Goal: Information Seeking & Learning: Learn about a topic

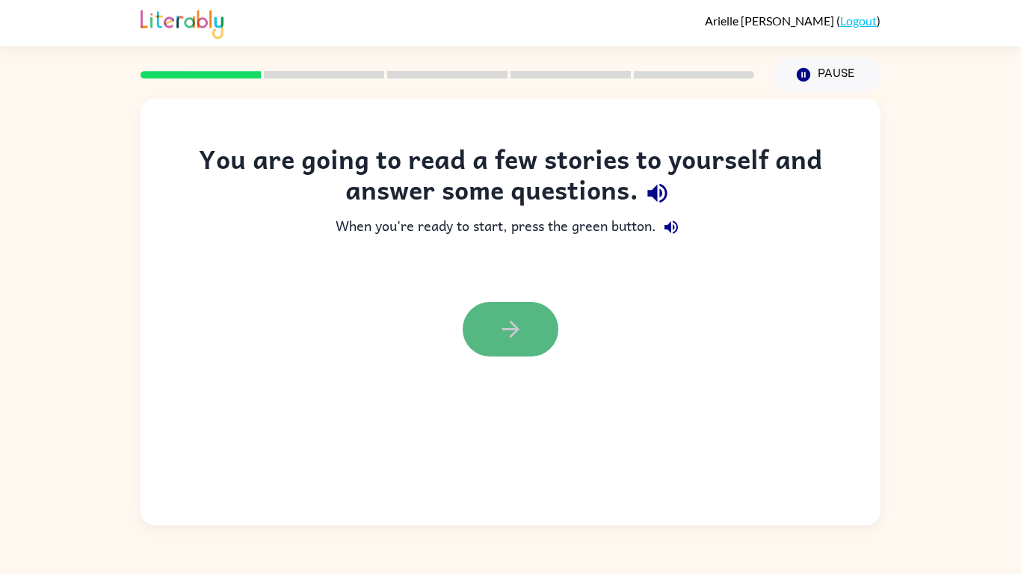
click at [513, 337] on icon "button" at bounding box center [511, 329] width 26 height 26
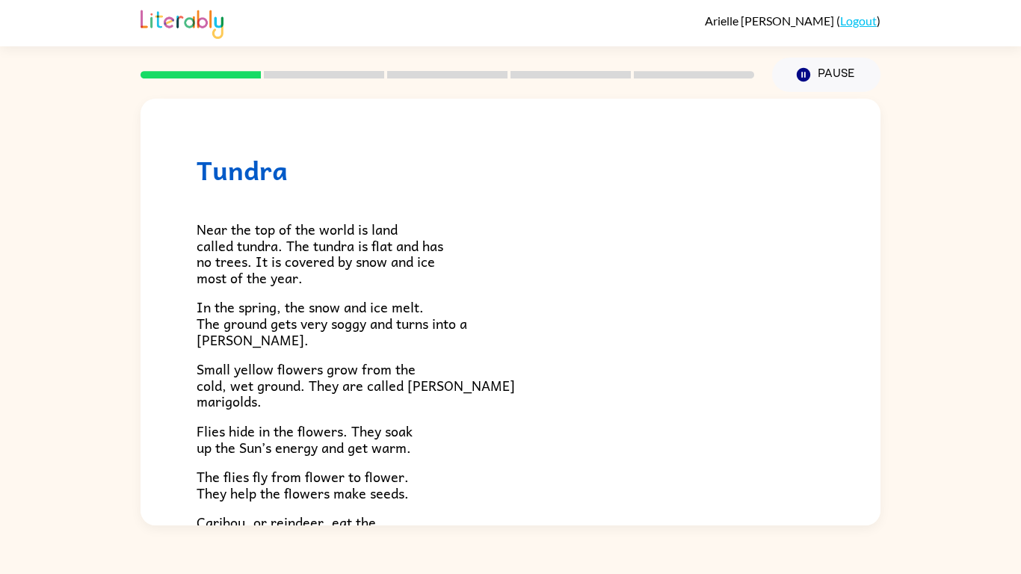
click at [339, 71] on icon at bounding box center [324, 74] width 120 height 7
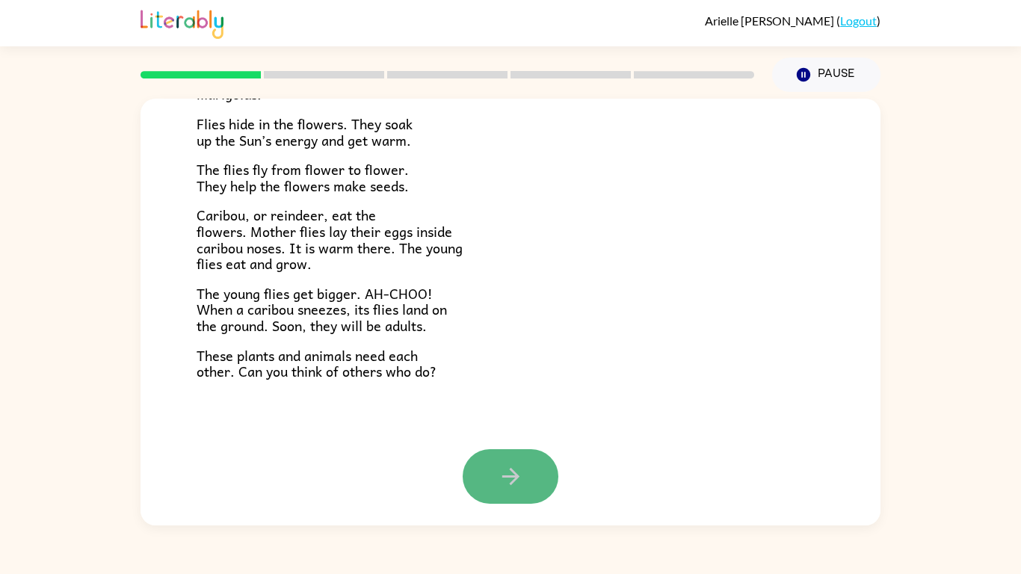
click at [495, 451] on button "button" at bounding box center [511, 476] width 96 height 55
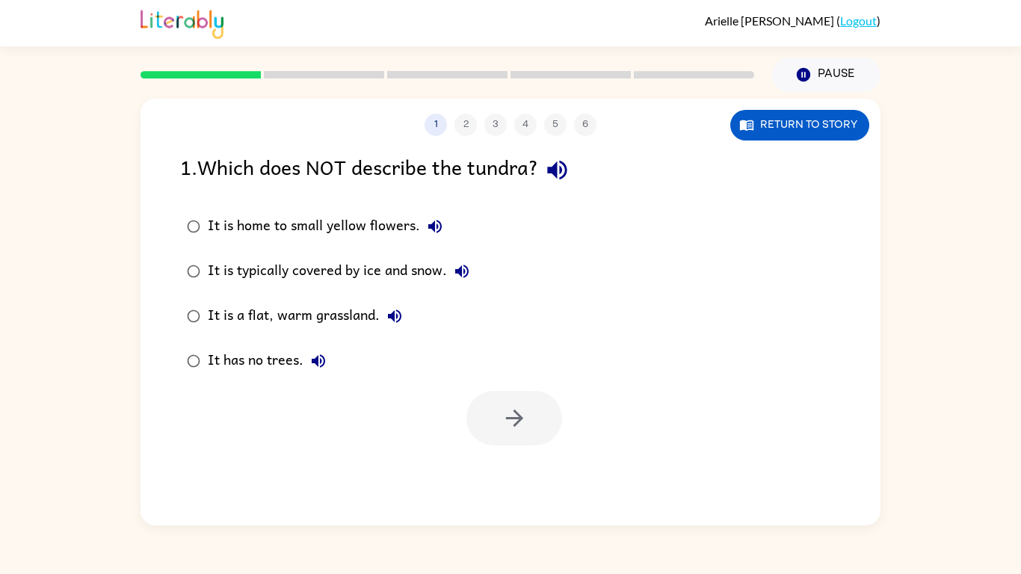
scroll to position [0, 0]
click at [778, 81] on button "Pause Pause" at bounding box center [826, 75] width 108 height 34
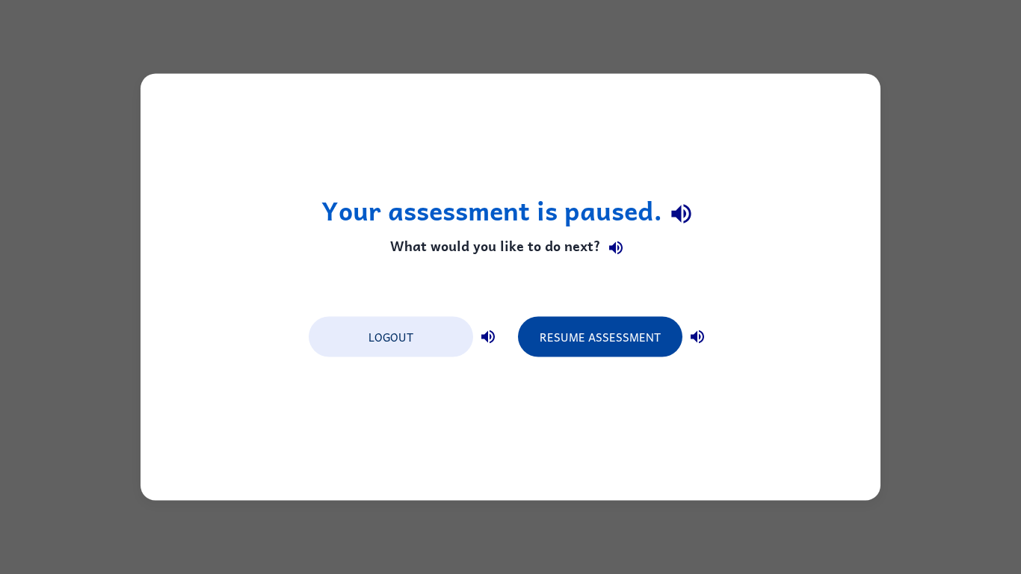
click at [565, 334] on button "Resume Assessment" at bounding box center [600, 337] width 165 height 40
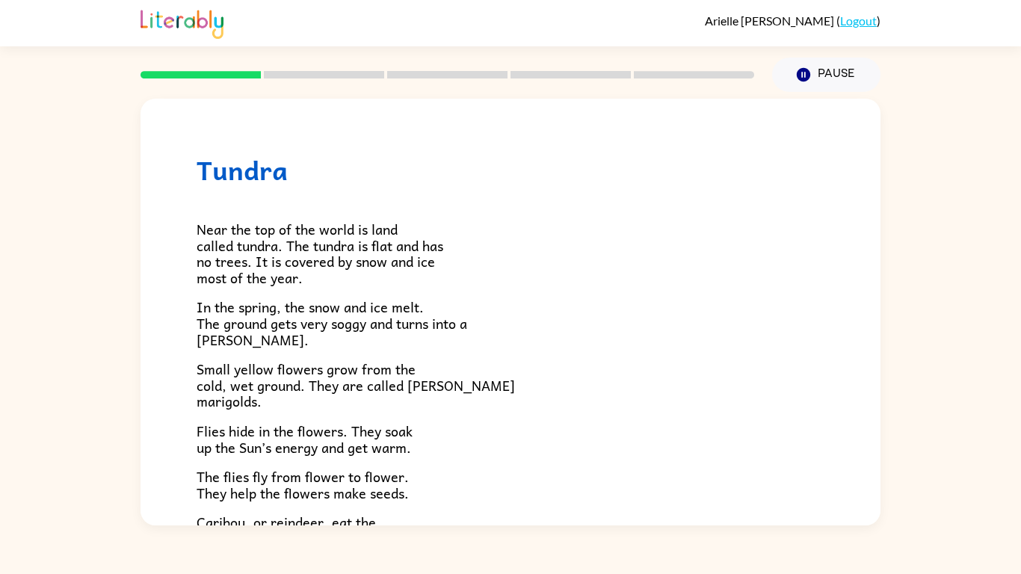
scroll to position [307, 0]
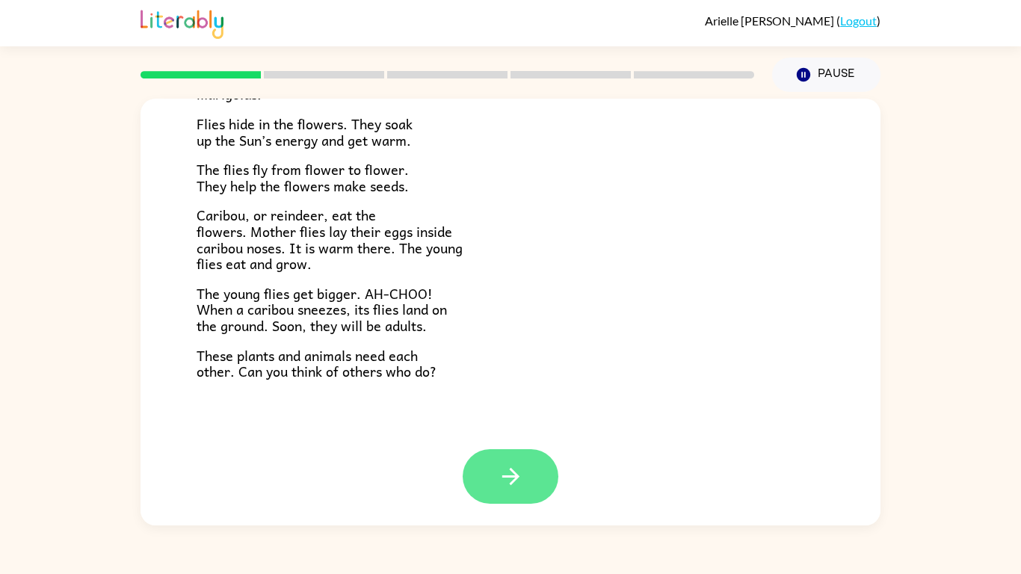
click at [478, 495] on button "button" at bounding box center [511, 476] width 96 height 55
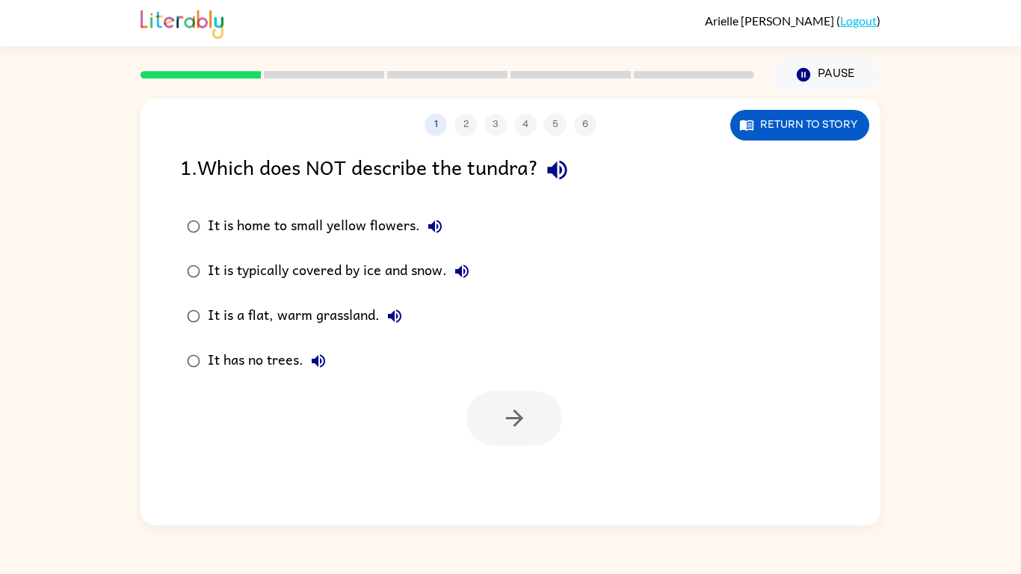
scroll to position [0, 0]
click at [277, 313] on div "It is a flat, warm grassland." at bounding box center [309, 316] width 202 height 30
click at [251, 368] on div "It has no trees." at bounding box center [271, 361] width 126 height 30
click at [471, 409] on button "button" at bounding box center [515, 418] width 96 height 55
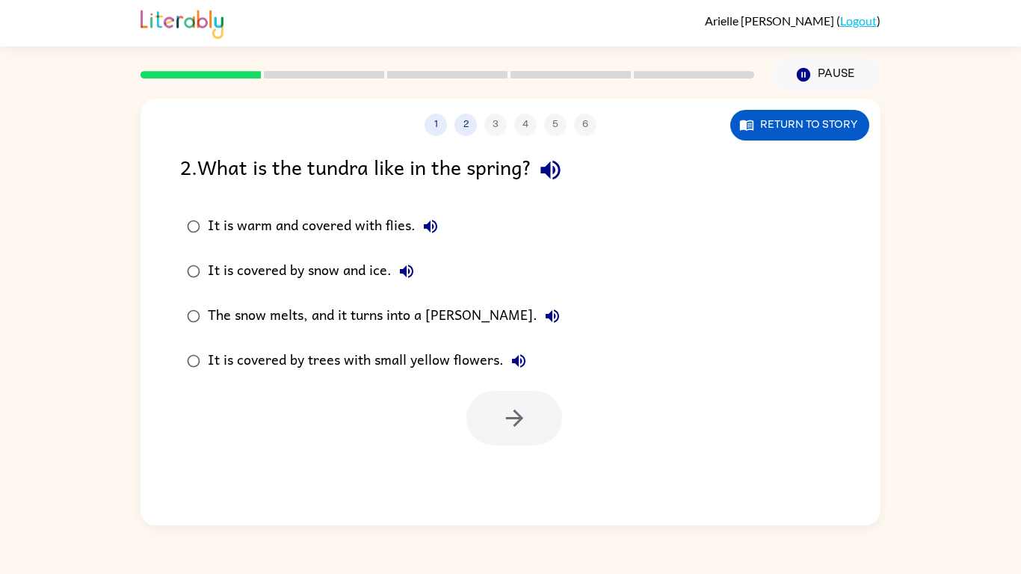
click at [352, 313] on div "The snow melts, and it turns into a [PERSON_NAME]." at bounding box center [388, 316] width 360 height 30
click at [494, 417] on button "button" at bounding box center [515, 418] width 96 height 55
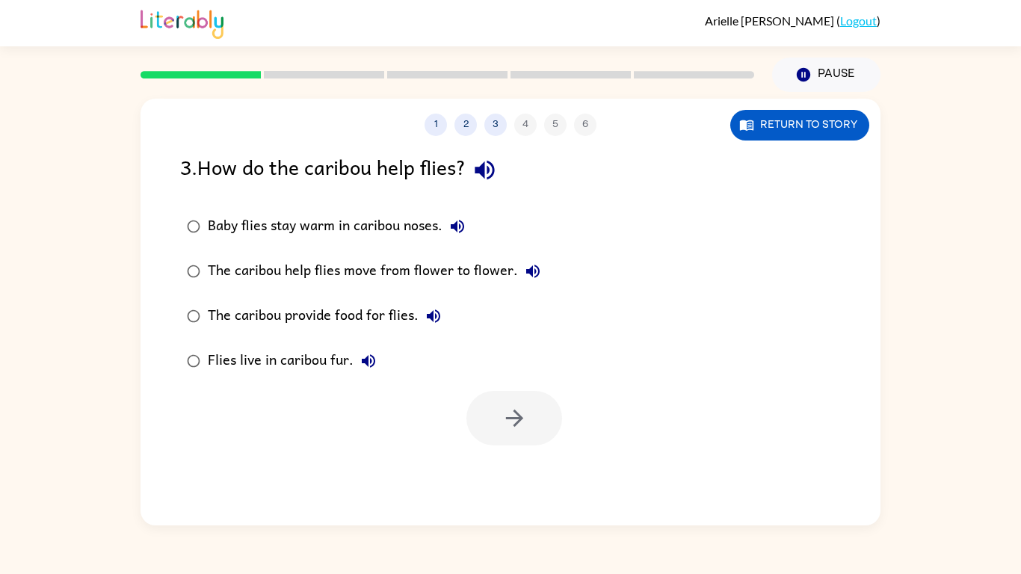
click at [304, 223] on div "Baby flies stay warm in caribou noses." at bounding box center [340, 227] width 265 height 30
click at [513, 407] on icon "button" at bounding box center [515, 418] width 26 height 26
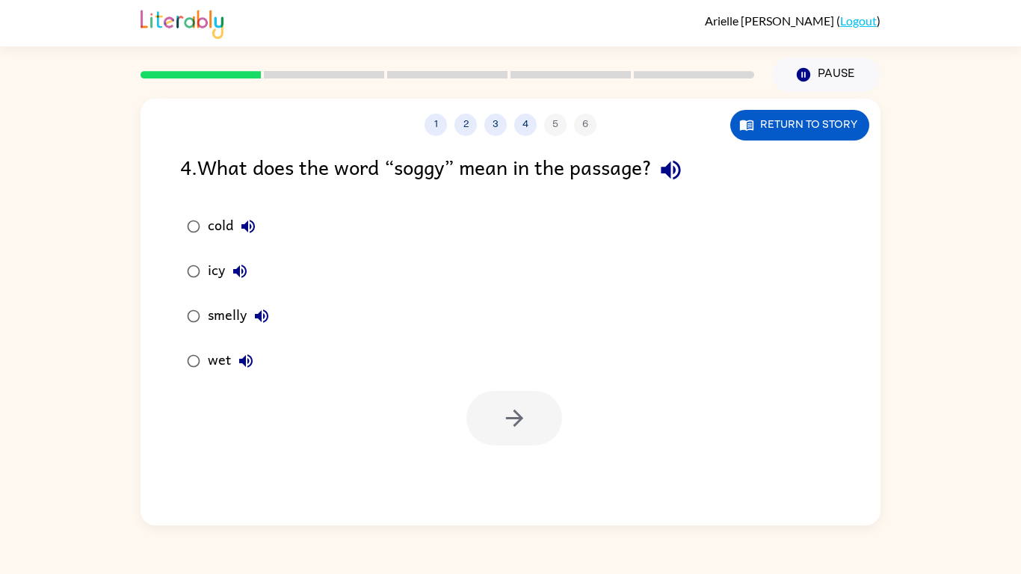
click at [212, 363] on div "wet" at bounding box center [234, 361] width 53 height 30
click at [487, 412] on button "button" at bounding box center [515, 418] width 96 height 55
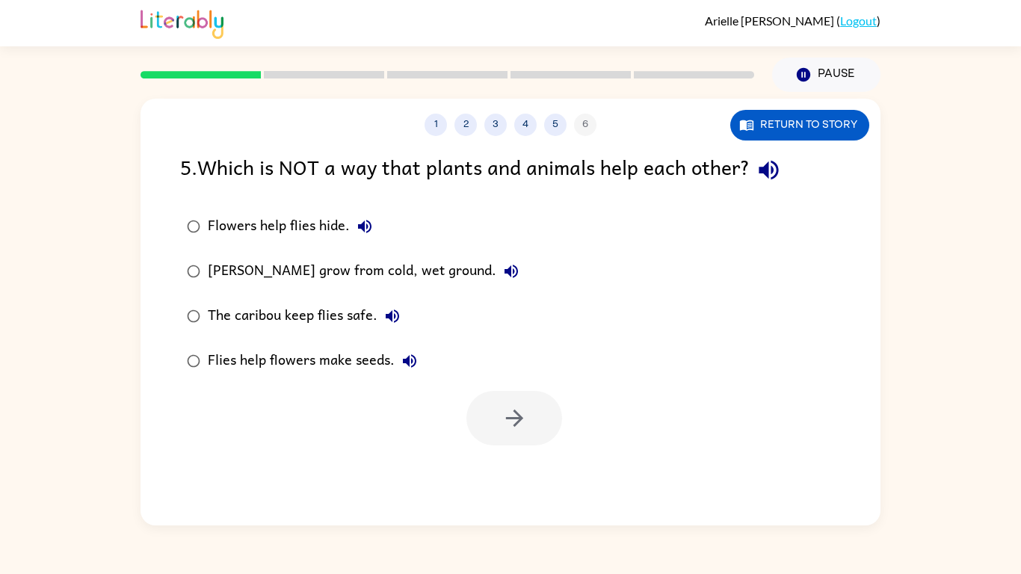
click at [294, 268] on div "[PERSON_NAME] grow from cold, wet ground." at bounding box center [367, 271] width 319 height 30
click at [276, 310] on div "The caribou keep flies safe." at bounding box center [308, 316] width 200 height 30
click at [493, 407] on button "button" at bounding box center [515, 418] width 96 height 55
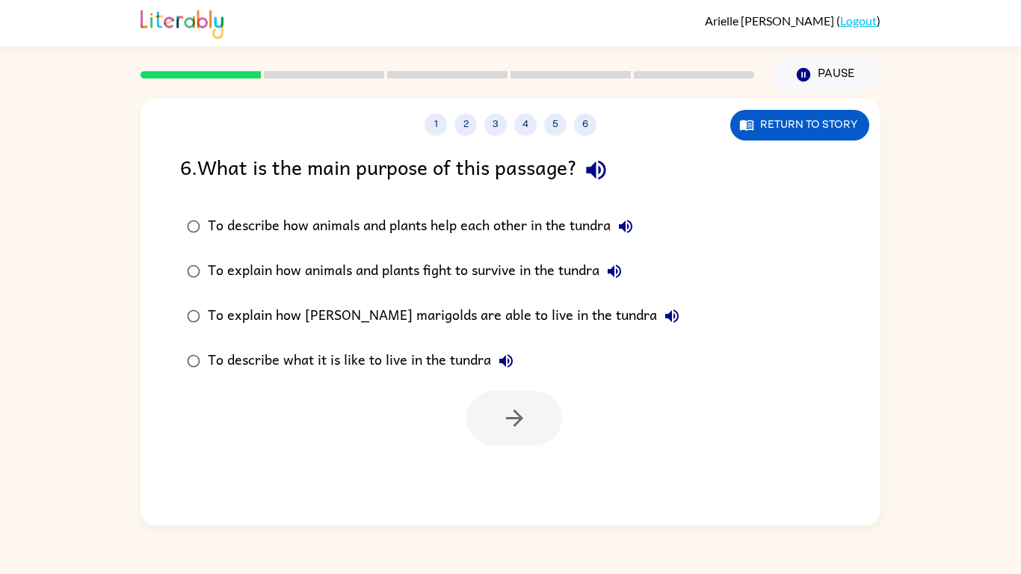
click at [513, 222] on div "To describe how animals and plants help each other in the tundra" at bounding box center [424, 227] width 433 height 30
click at [479, 419] on button "button" at bounding box center [515, 418] width 96 height 55
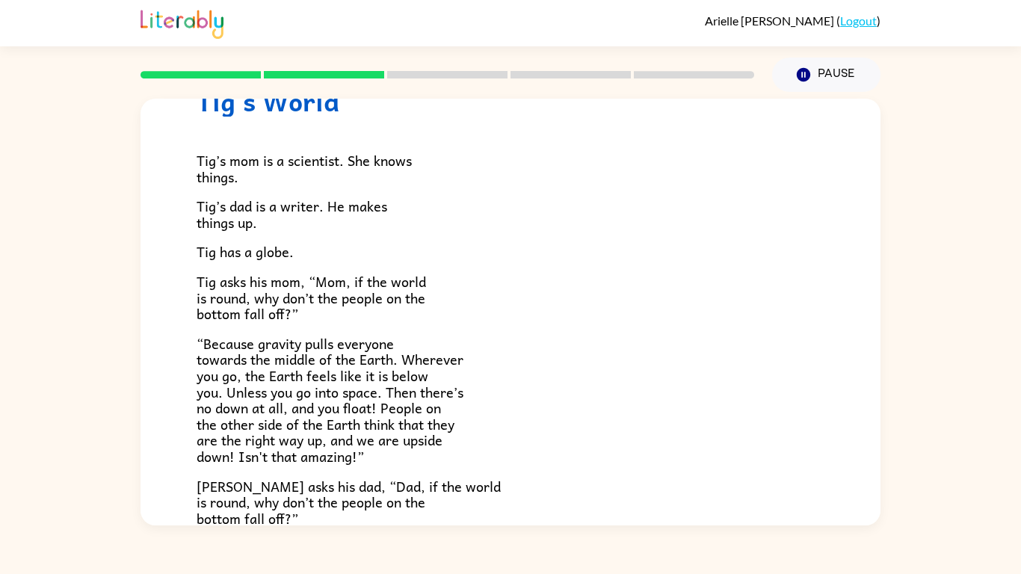
scroll to position [44, 0]
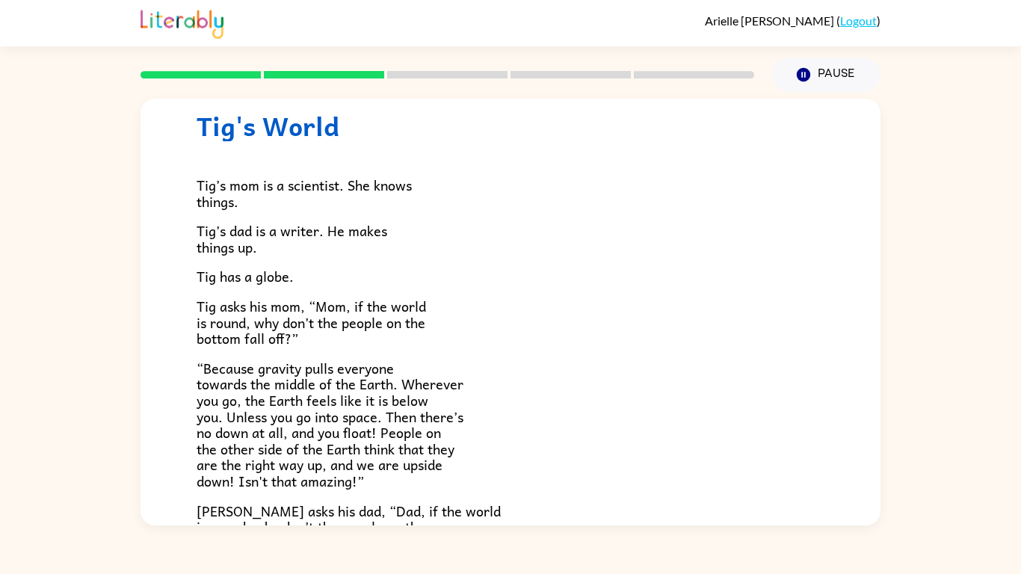
click at [314, 245] on p "Tig’s dad is a writer. He makes things up." at bounding box center [511, 239] width 628 height 32
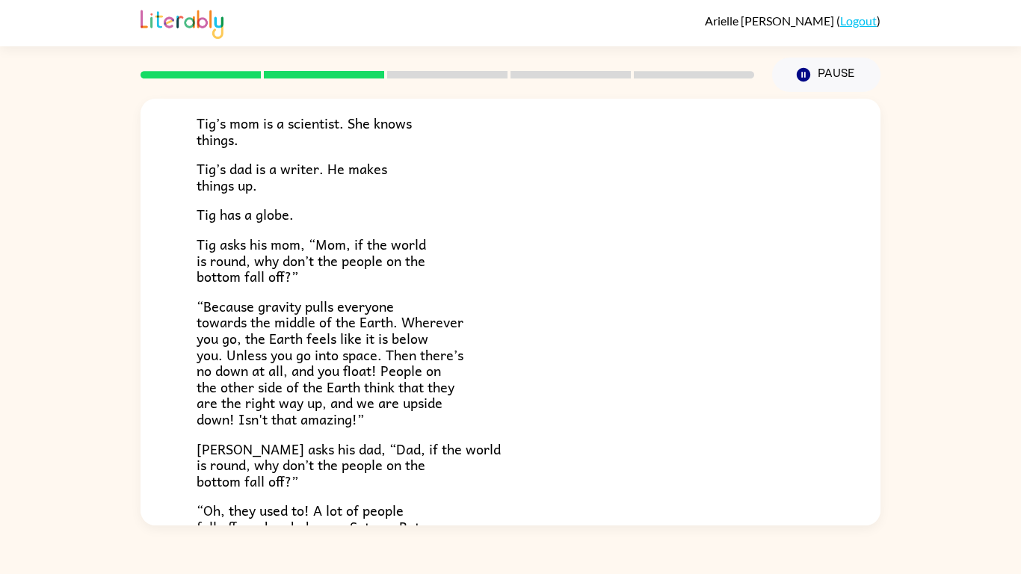
scroll to position [434, 0]
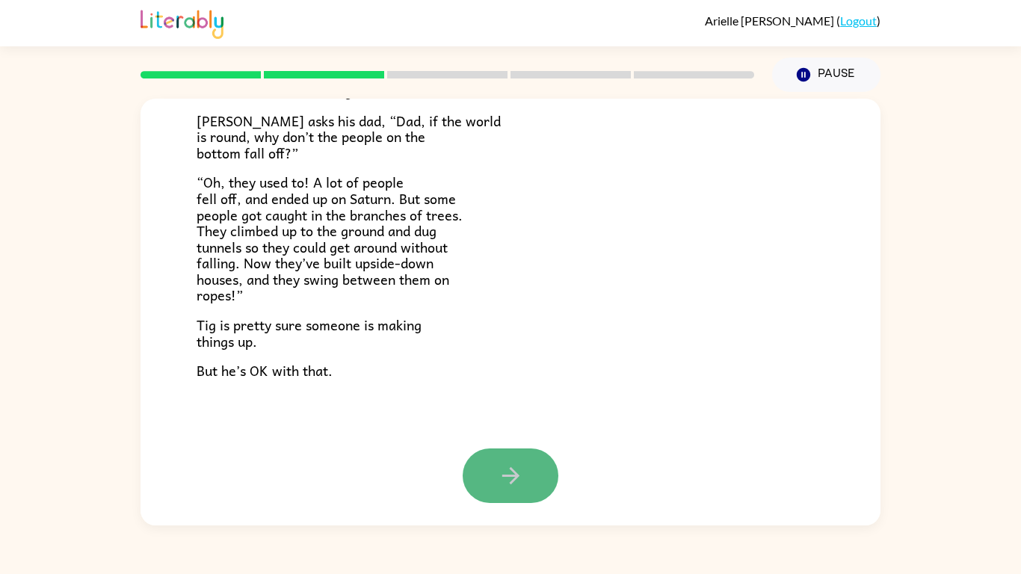
click at [509, 471] on icon "button" at bounding box center [511, 476] width 26 height 26
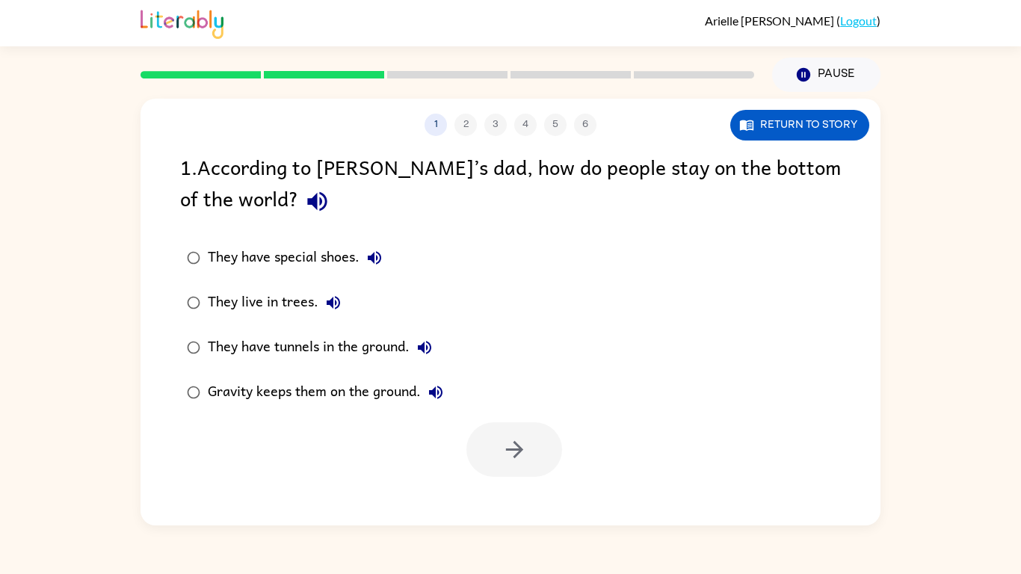
click at [348, 346] on div "They have tunnels in the ground." at bounding box center [324, 348] width 232 height 30
click at [278, 381] on div "Gravity keeps them on the ground." at bounding box center [329, 393] width 243 height 30
click at [307, 340] on div "They have tunnels in the ground." at bounding box center [324, 348] width 232 height 30
click at [485, 431] on button "button" at bounding box center [515, 450] width 96 height 55
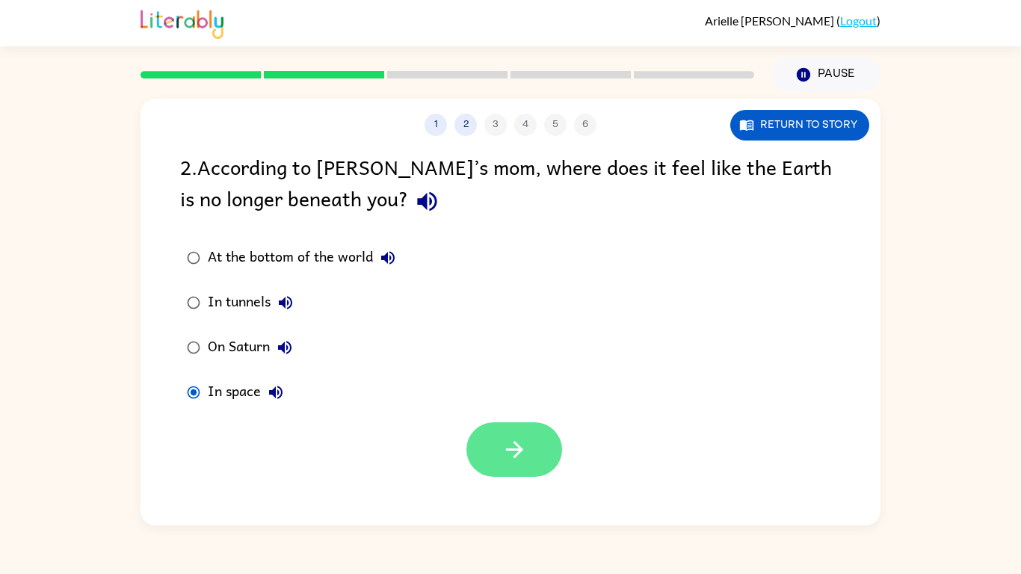
click at [503, 461] on icon "button" at bounding box center [515, 450] width 26 height 26
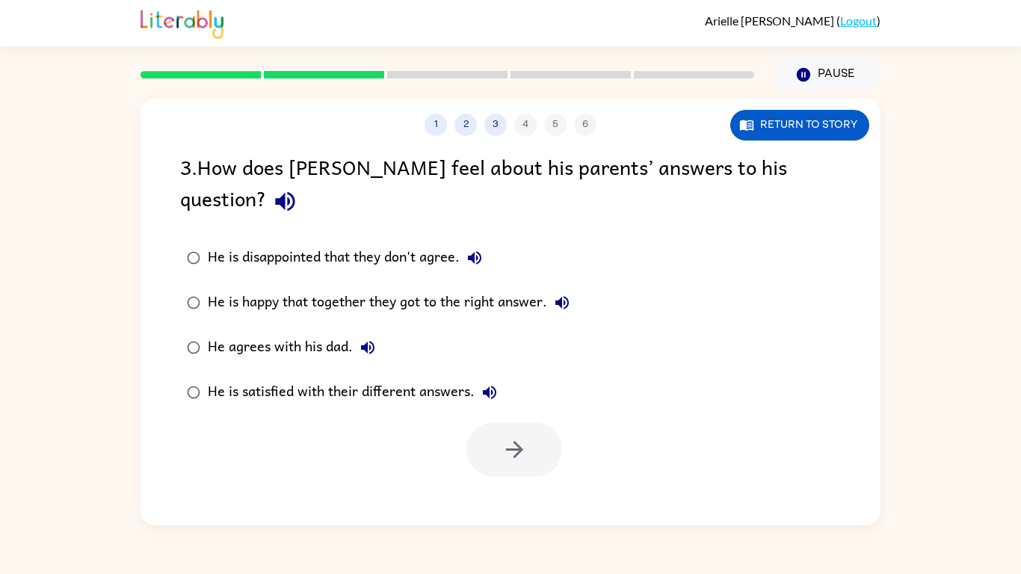
click at [317, 378] on div "He is satisfied with their different answers." at bounding box center [356, 393] width 297 height 30
click at [535, 423] on button "button" at bounding box center [515, 450] width 96 height 55
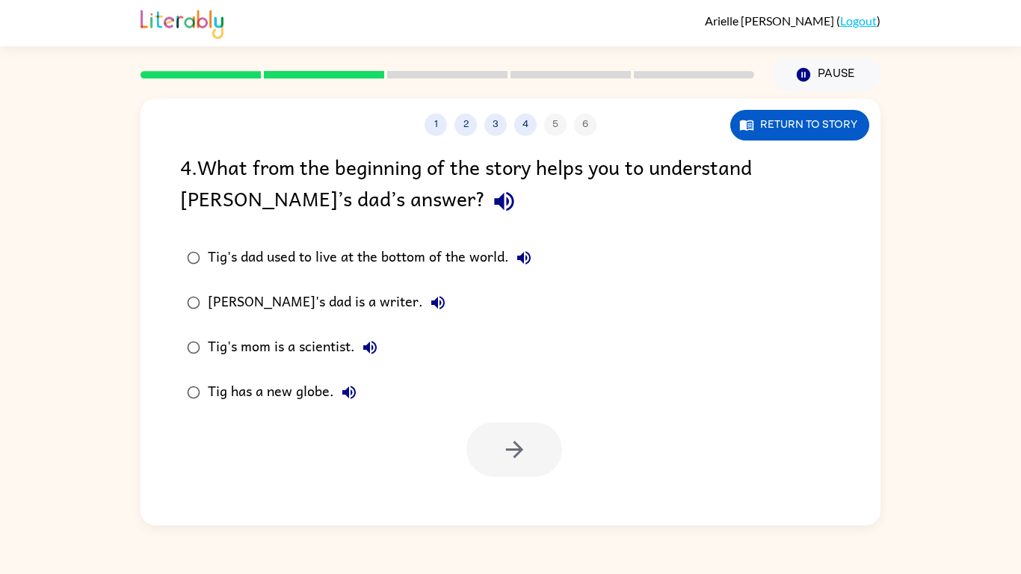
click at [268, 302] on div "[PERSON_NAME]'s dad is a writer." at bounding box center [330, 303] width 245 height 30
click at [508, 459] on icon "button" at bounding box center [515, 450] width 26 height 26
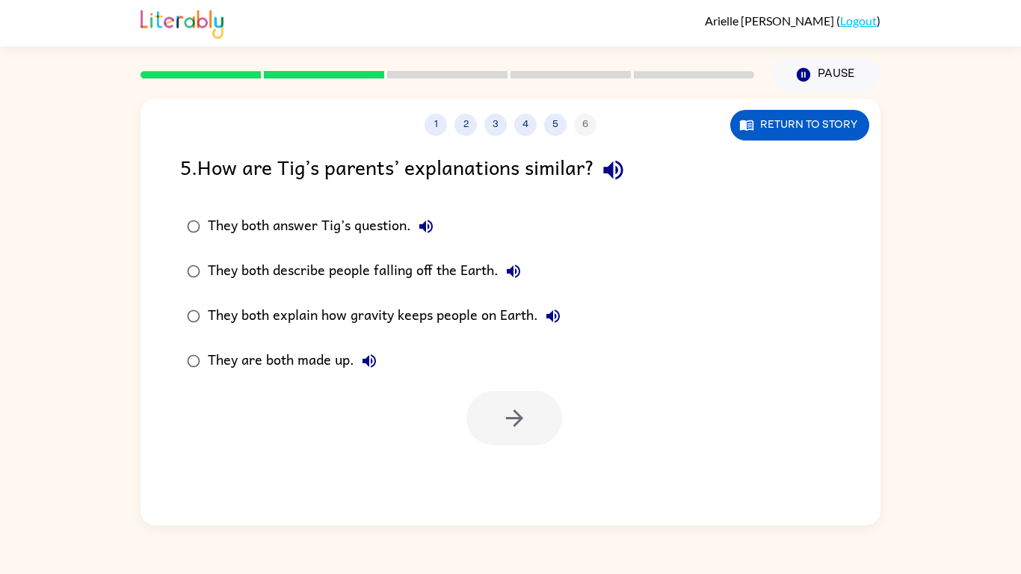
click at [286, 224] on div "They both answer Tig’s question." at bounding box center [324, 227] width 233 height 30
click at [494, 409] on button "button" at bounding box center [515, 418] width 96 height 55
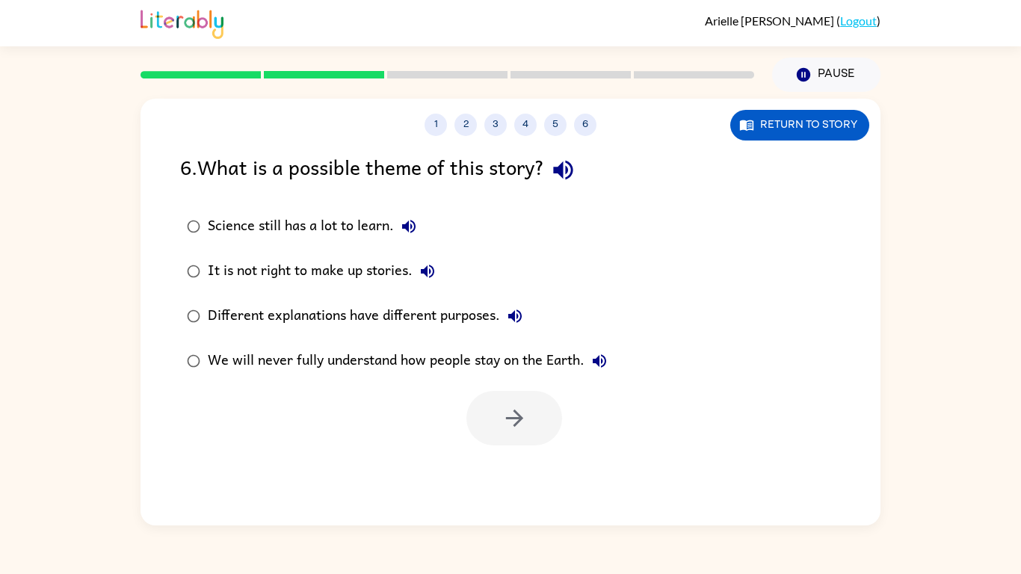
click at [387, 356] on div "We will never fully understand how people stay on the Earth." at bounding box center [411, 361] width 407 height 30
click at [505, 420] on icon "button" at bounding box center [515, 418] width 26 height 26
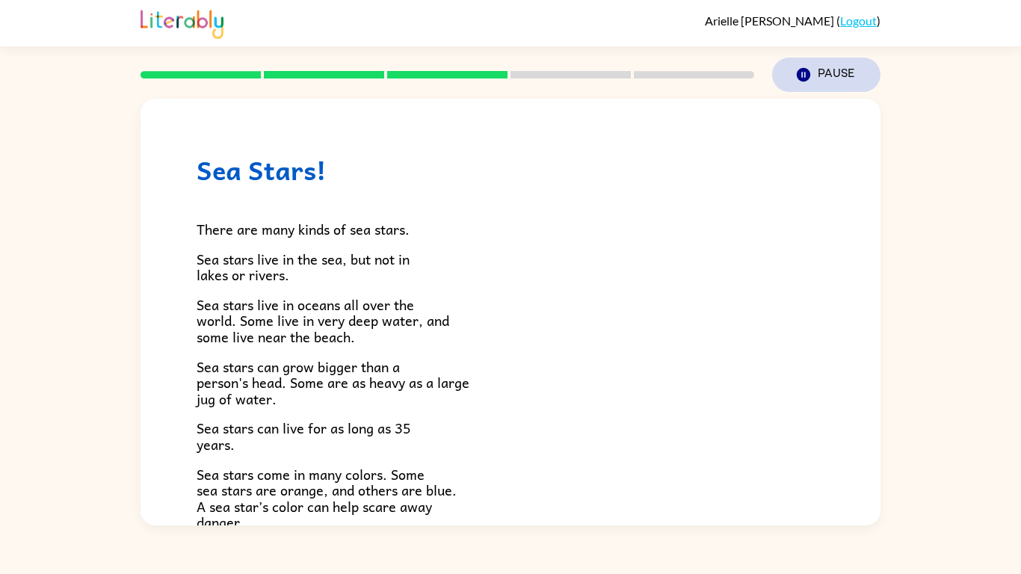
click at [845, 64] on button "Pause Pause" at bounding box center [826, 75] width 108 height 34
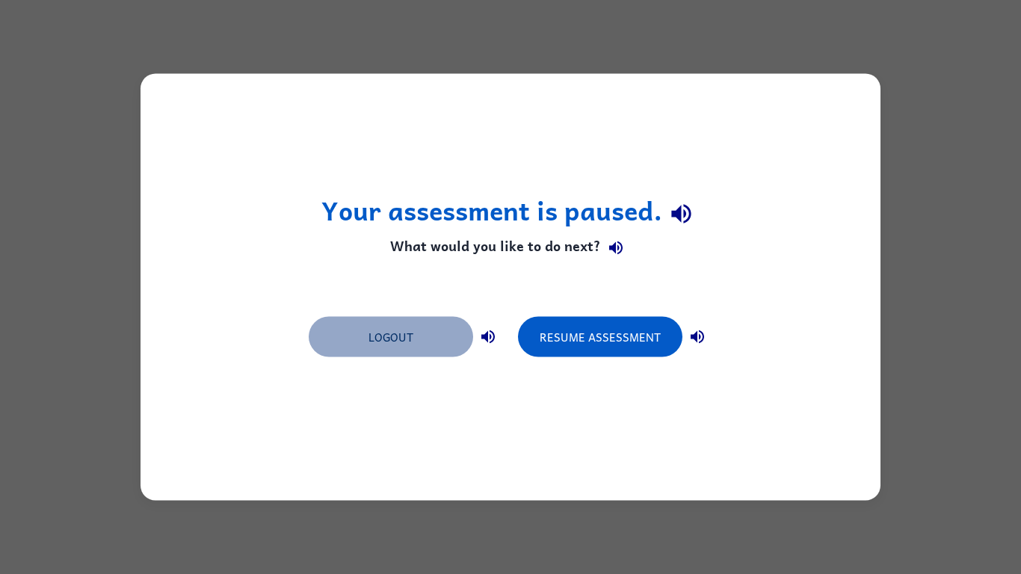
click at [399, 337] on button "Logout" at bounding box center [391, 337] width 165 height 40
